Goal: Transaction & Acquisition: Download file/media

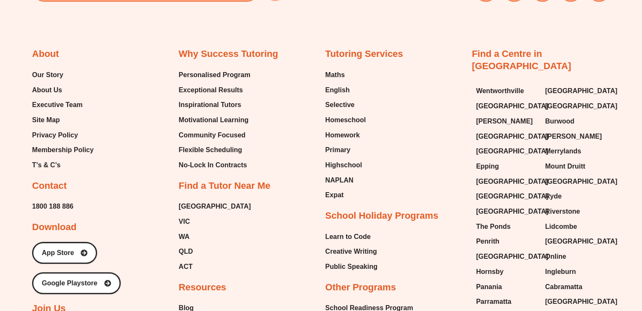
scroll to position [3477, 0]
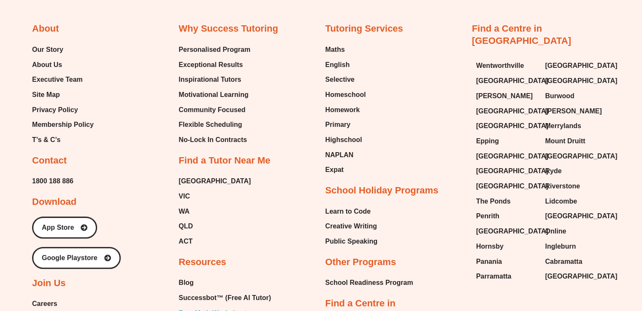
click at [230, 307] on span "Free Math Worksheets" at bounding box center [215, 313] width 72 height 13
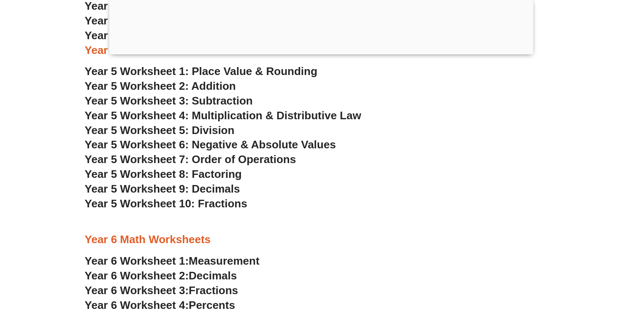
scroll to position [1708, 0]
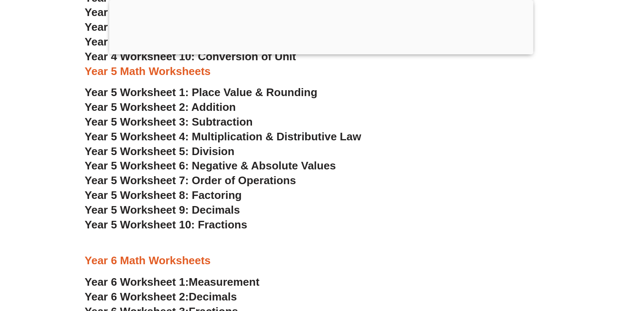
click at [241, 136] on span "Year 5 Worksheet 4: Multiplication & Distributive Law" at bounding box center [223, 136] width 276 height 13
click at [2, 162] on section "Year 4 Math Worksheets Year 4 Worksheet 1: Place Value Year 4 Worksheet 2: Addi…" at bounding box center [321, 159] width 642 height 534
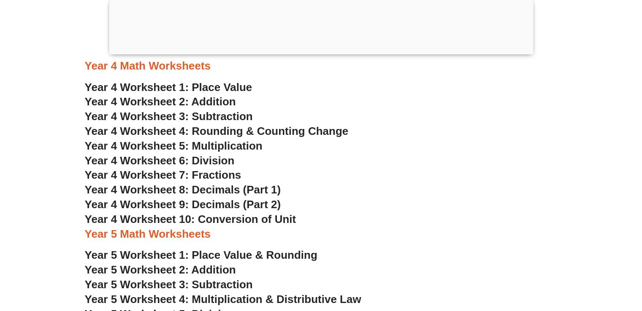
scroll to position [1540, 0]
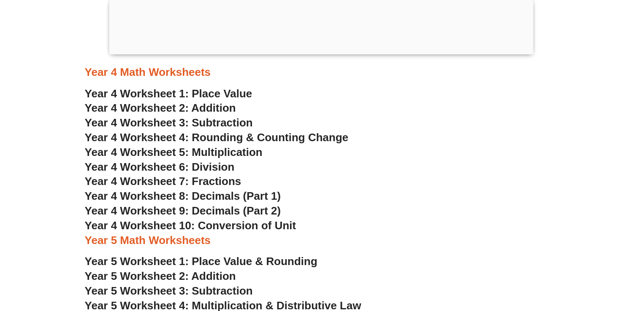
click at [203, 150] on span "Year 4 Worksheet 5: Multiplication" at bounding box center [174, 152] width 178 height 13
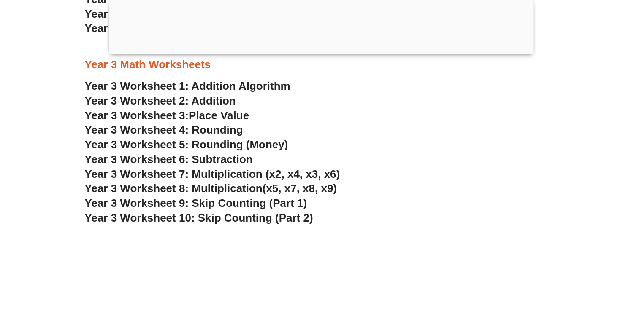
scroll to position [1202, 0]
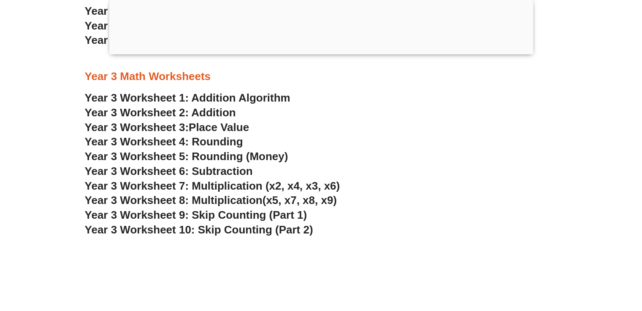
click at [201, 199] on span "Year 3 Worksheet 8: Multiplication" at bounding box center [174, 200] width 178 height 13
